Goal: Transaction & Acquisition: Purchase product/service

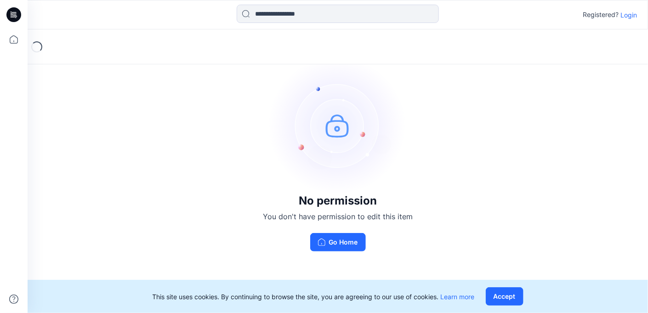
click at [629, 13] on p "Login" at bounding box center [628, 15] width 17 height 10
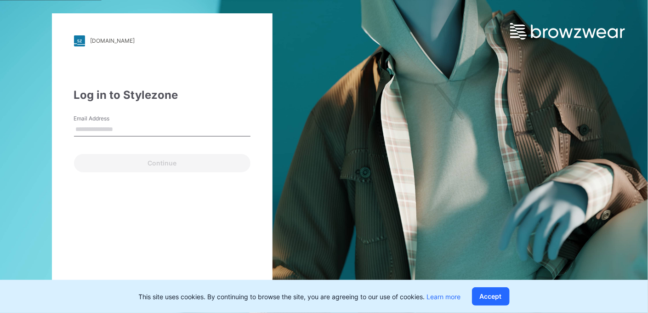
click at [124, 134] on input "Email Address" at bounding box center [162, 130] width 176 height 14
type input "**********"
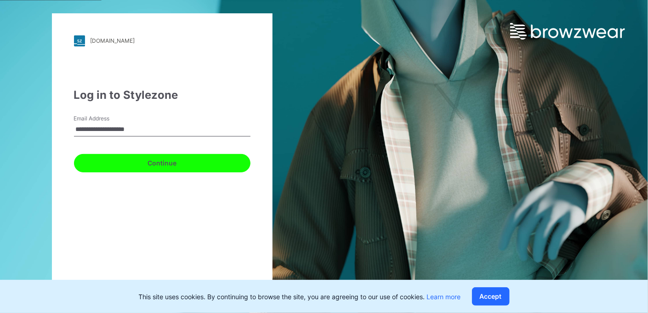
click at [147, 157] on button "Continue" at bounding box center [162, 163] width 176 height 18
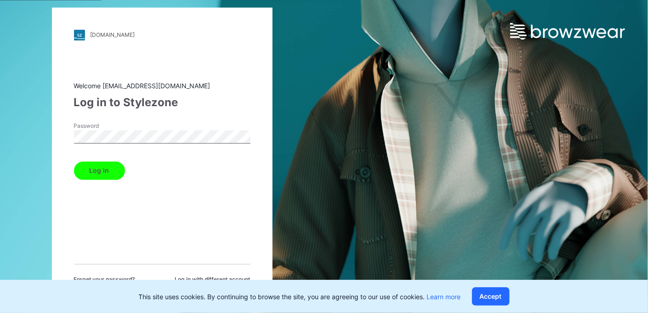
click at [101, 164] on button "Log in" at bounding box center [99, 170] width 51 height 18
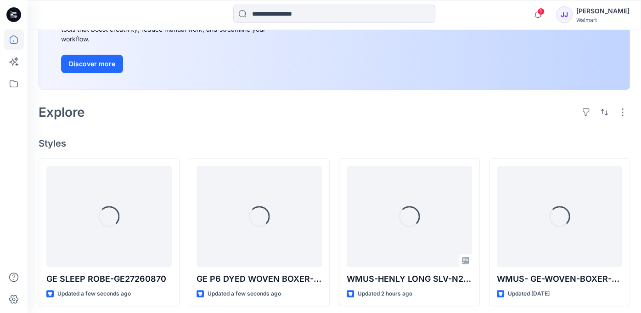
scroll to position [184, 0]
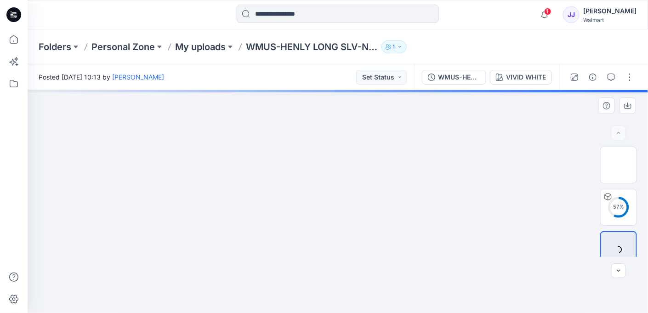
click at [219, 90] on img at bounding box center [338, 90] width 372 height 0
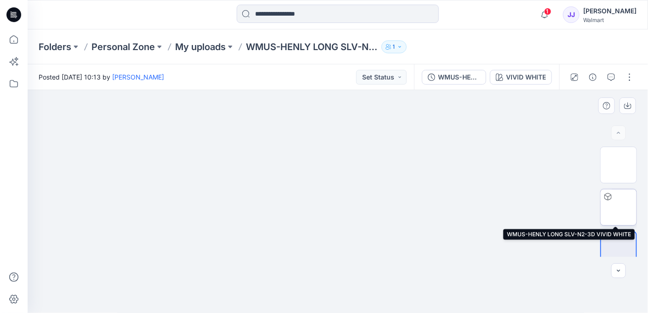
click at [618, 207] on img at bounding box center [618, 207] width 0 height 0
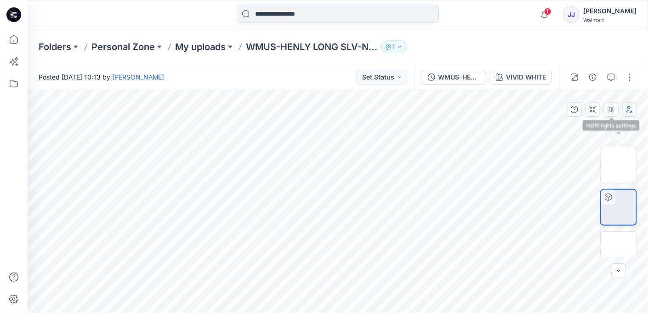
click at [624, 112] on button "button" at bounding box center [629, 109] width 15 height 15
click at [591, 112] on icon "button" at bounding box center [592, 109] width 7 height 7
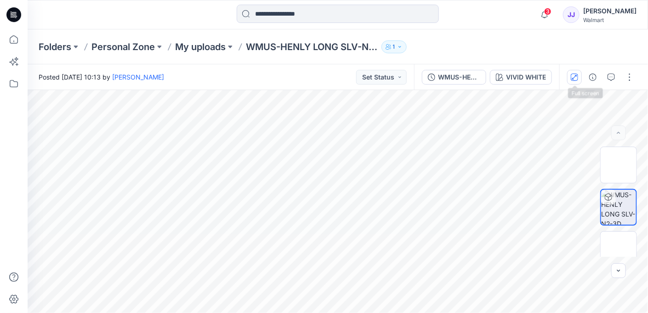
click at [574, 79] on icon "button" at bounding box center [574, 77] width 7 height 7
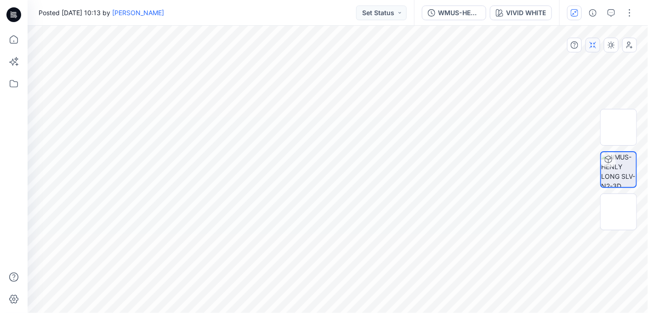
click at [598, 51] on button "button" at bounding box center [592, 45] width 15 height 15
